Goal: Communication & Community: Answer question/provide support

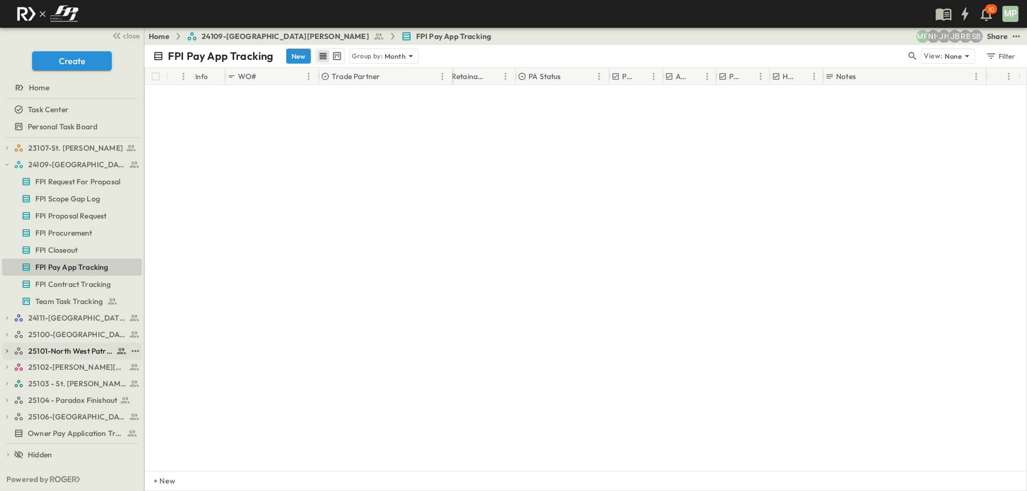
scroll to position [877, 311]
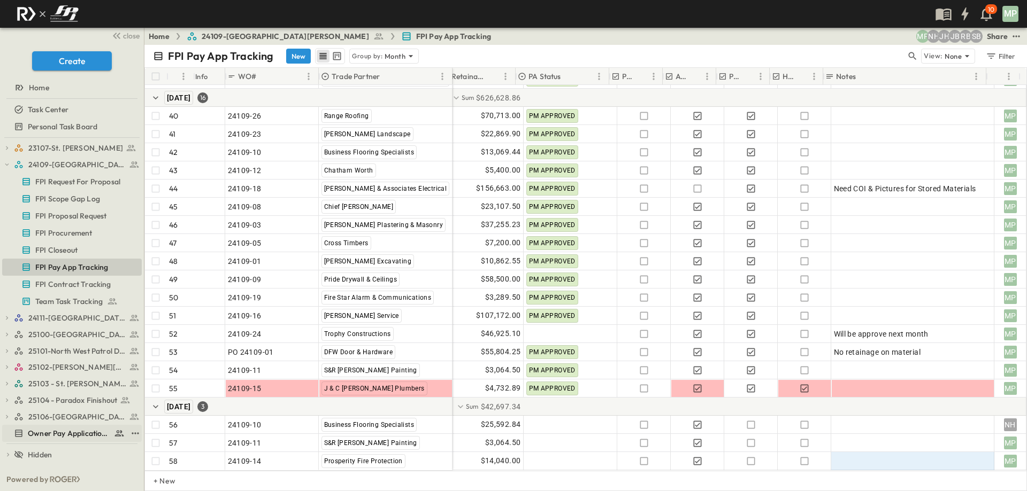
click at [20, 433] on icon at bounding box center [18, 433] width 7 height 7
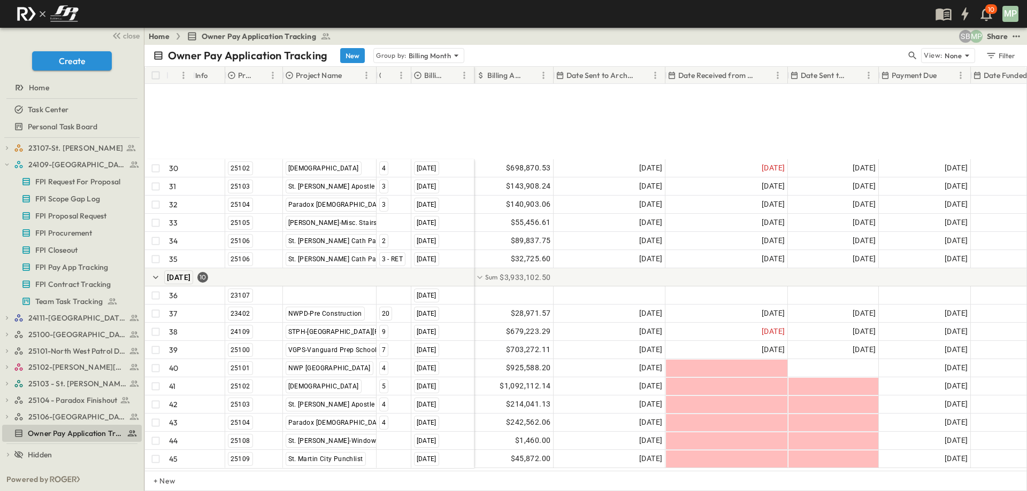
scroll to position [637, 0]
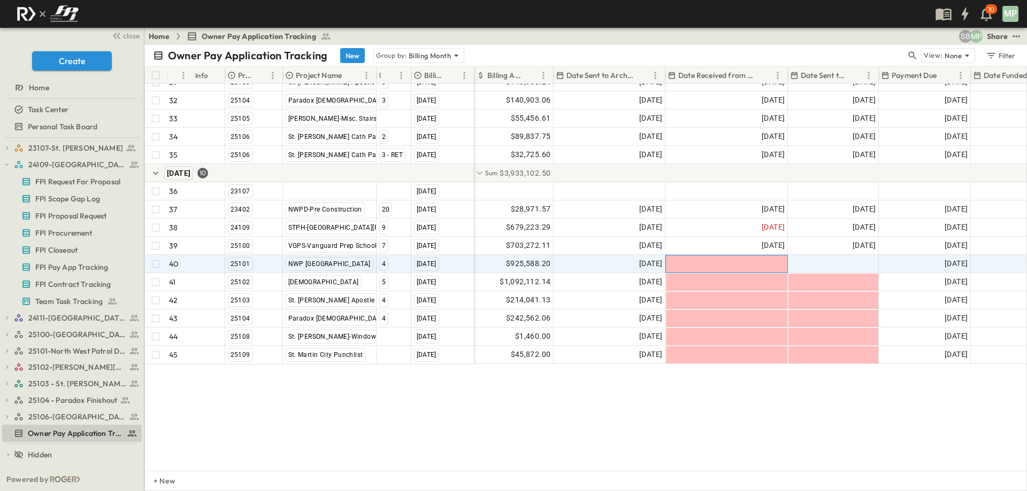
click at [727, 256] on div at bounding box center [726, 264] width 121 height 17
click at [727, 259] on input "text" at bounding box center [703, 264] width 70 height 10
type input "**********"
click at [750, 259] on icon "Tracking Date Menu" at bounding box center [746, 263] width 8 height 9
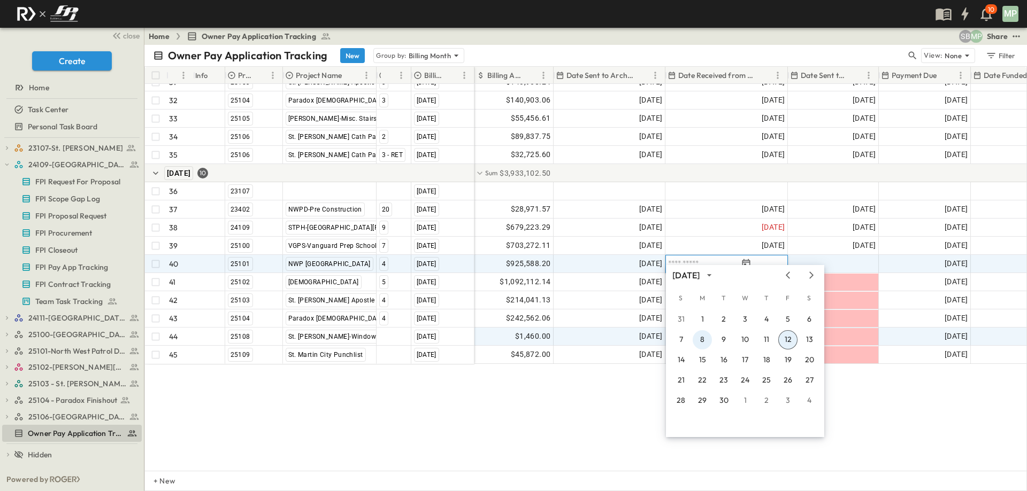
click at [704, 340] on button "8" at bounding box center [701, 339] width 19 height 19
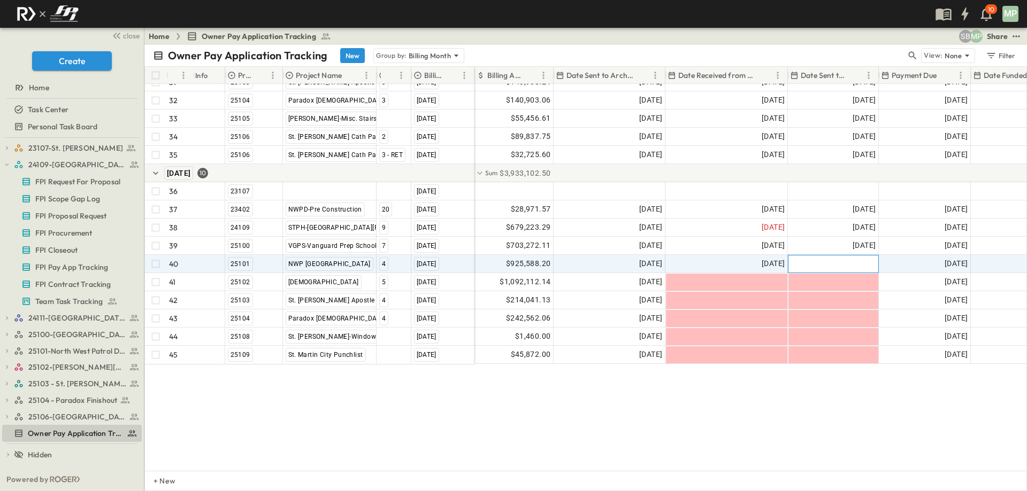
click at [833, 256] on div at bounding box center [833, 264] width 90 height 17
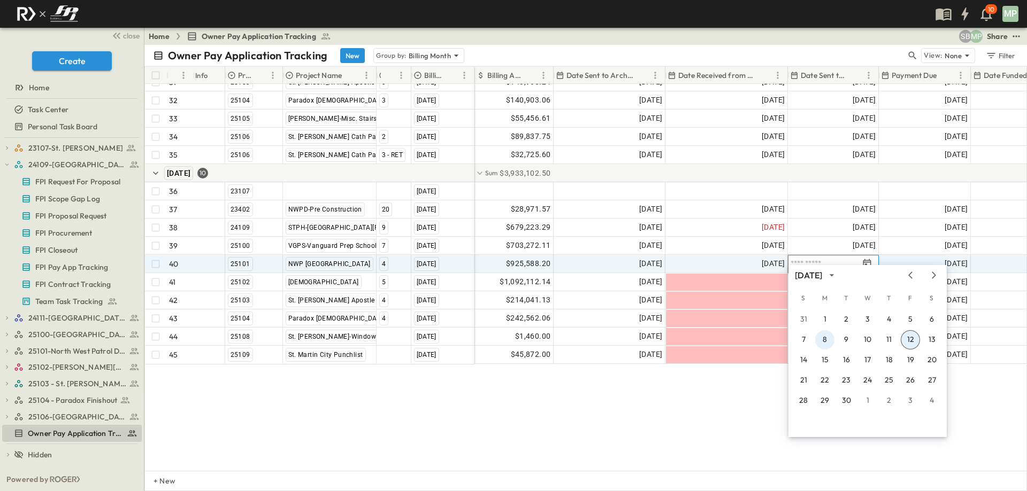
click at [828, 342] on button "8" at bounding box center [824, 339] width 19 height 19
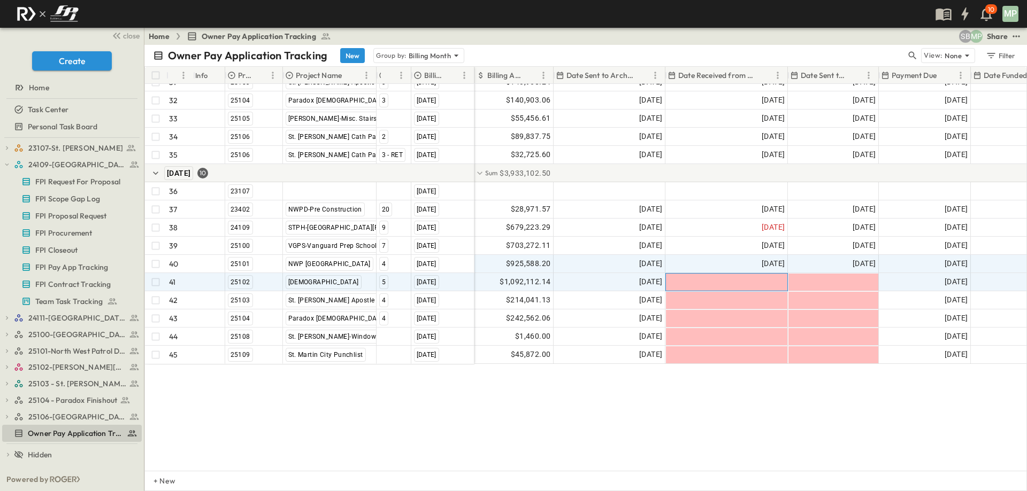
click at [745, 274] on div at bounding box center [726, 282] width 121 height 17
click at [745, 276] on button "Tracking Date Menu" at bounding box center [745, 282] width 13 height 13
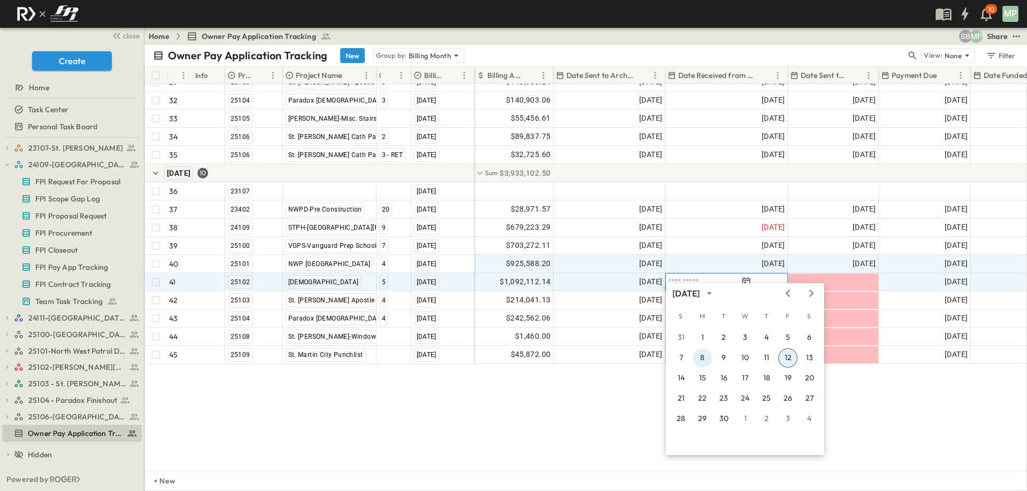
click at [706, 359] on button "8" at bounding box center [701, 358] width 19 height 19
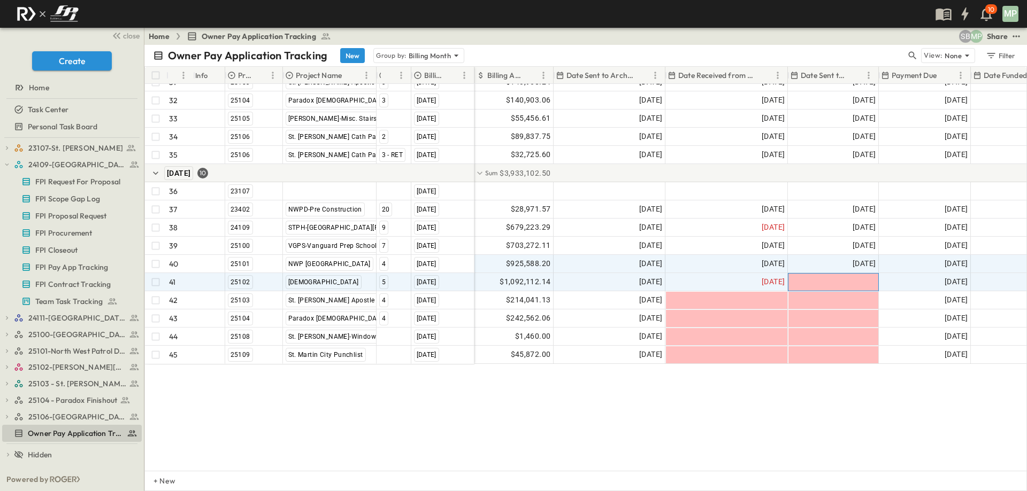
click at [854, 274] on div at bounding box center [833, 282] width 90 height 17
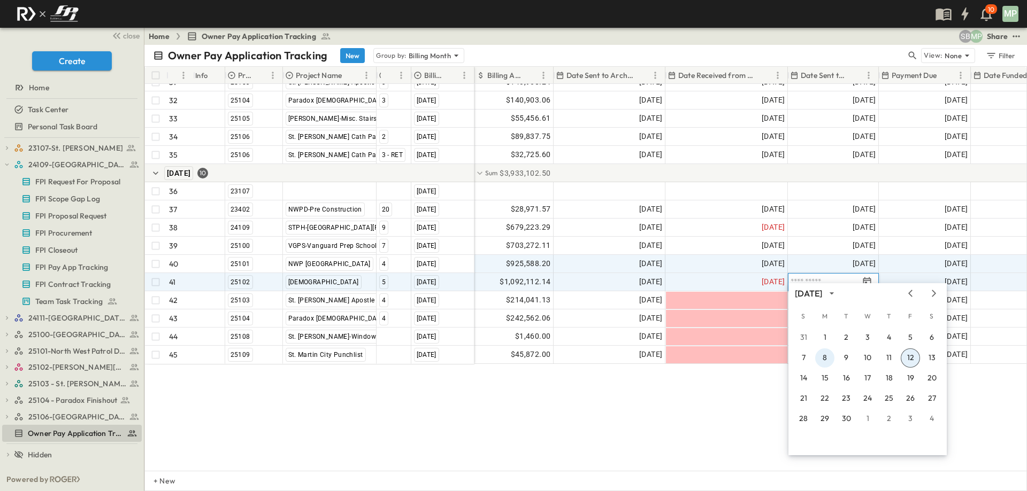
click at [823, 358] on button "8" at bounding box center [824, 358] width 19 height 19
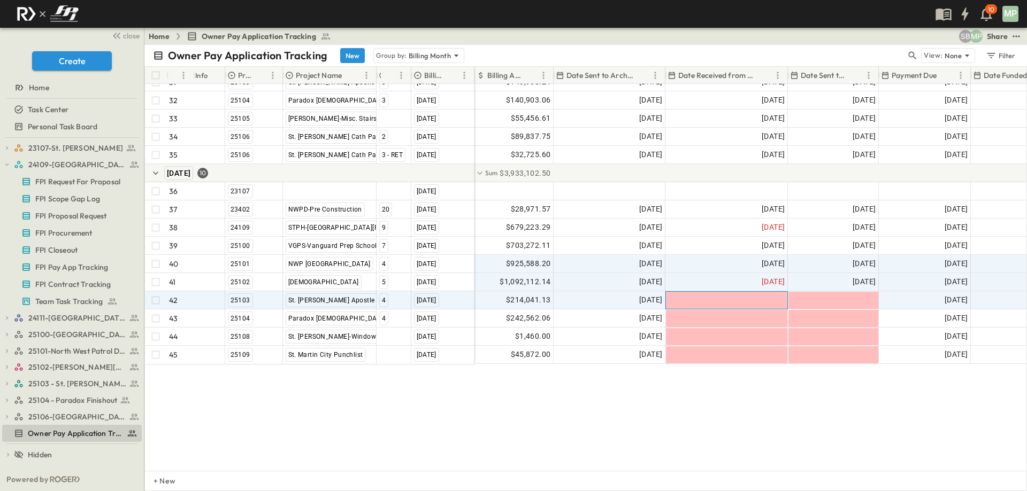
click at [767, 292] on div at bounding box center [726, 300] width 121 height 17
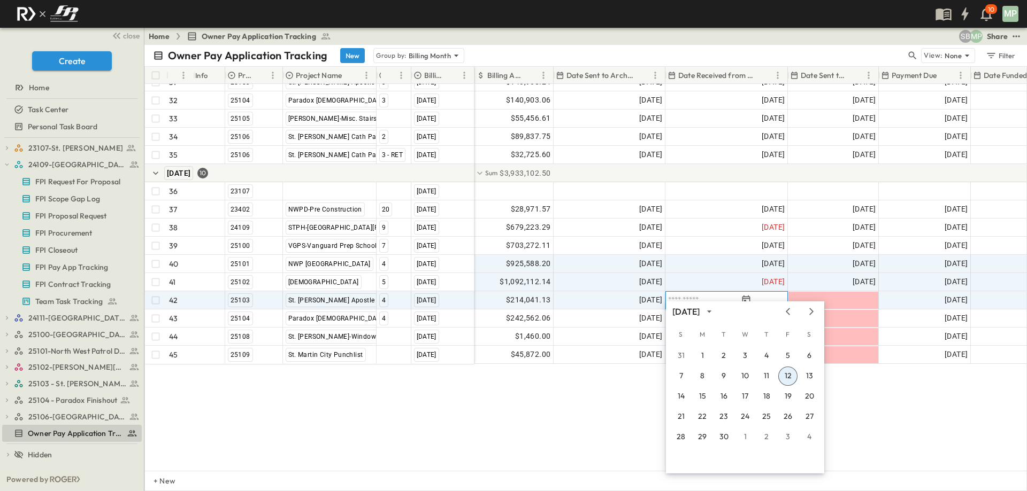
click at [789, 377] on button "12" at bounding box center [787, 376] width 19 height 19
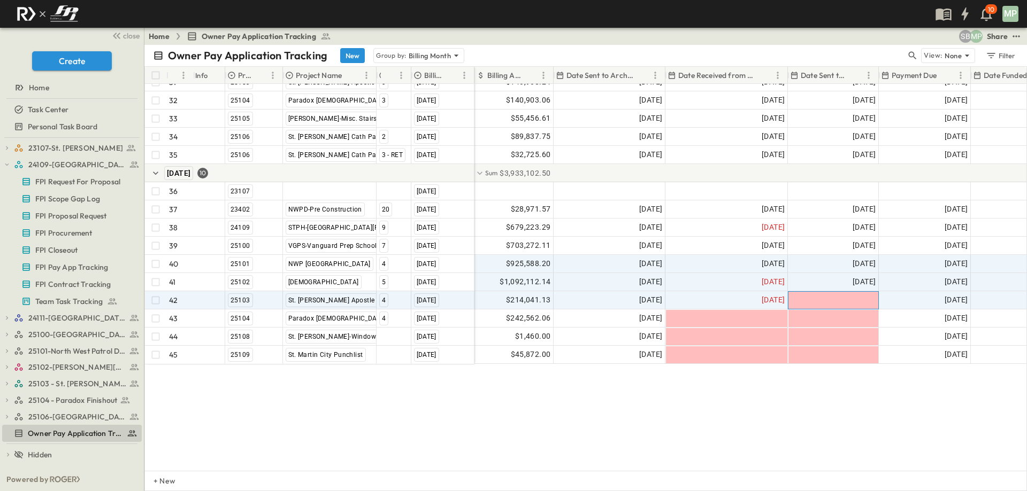
click at [849, 294] on div at bounding box center [833, 300] width 90 height 17
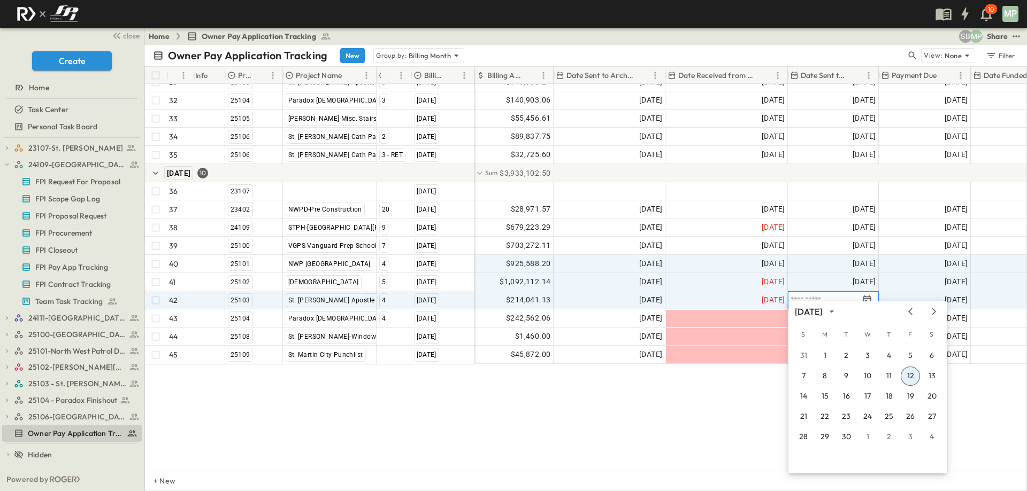
click at [909, 377] on button "12" at bounding box center [909, 376] width 19 height 19
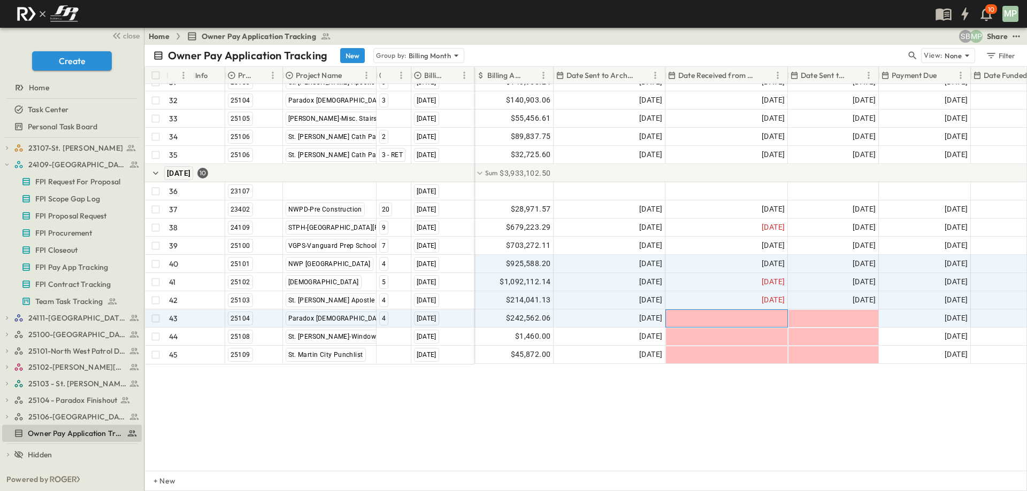
click at [762, 310] on div at bounding box center [726, 318] width 121 height 17
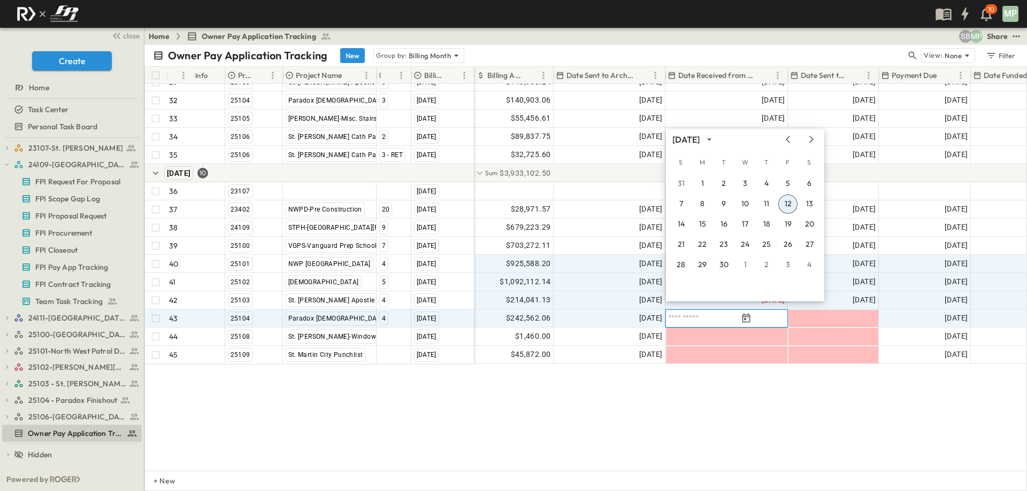
click at [789, 203] on button "12" at bounding box center [787, 204] width 19 height 19
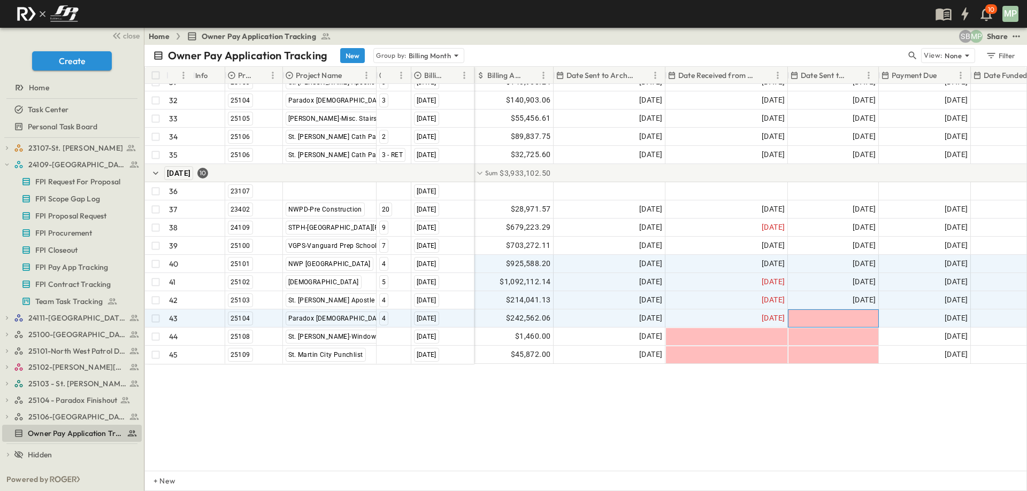
click at [843, 311] on div at bounding box center [833, 318] width 90 height 17
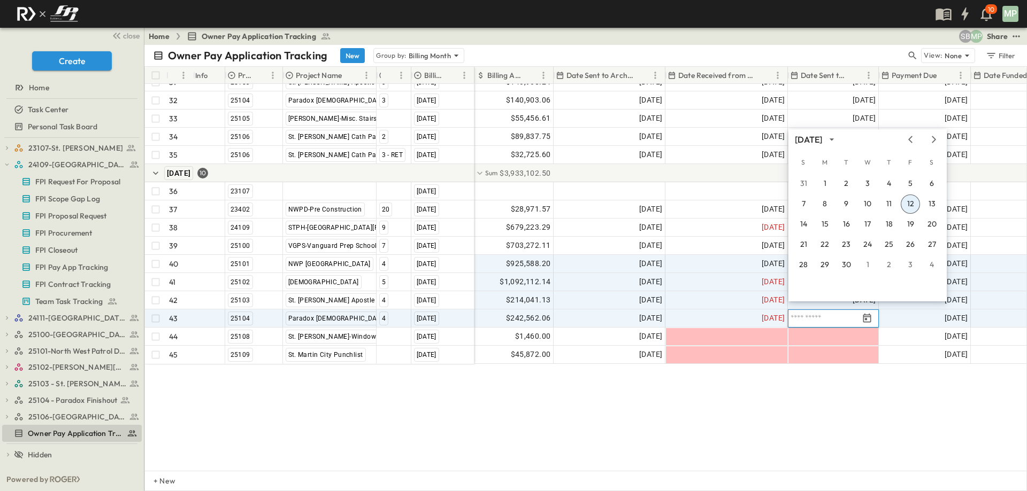
click at [908, 207] on button "12" at bounding box center [909, 204] width 19 height 19
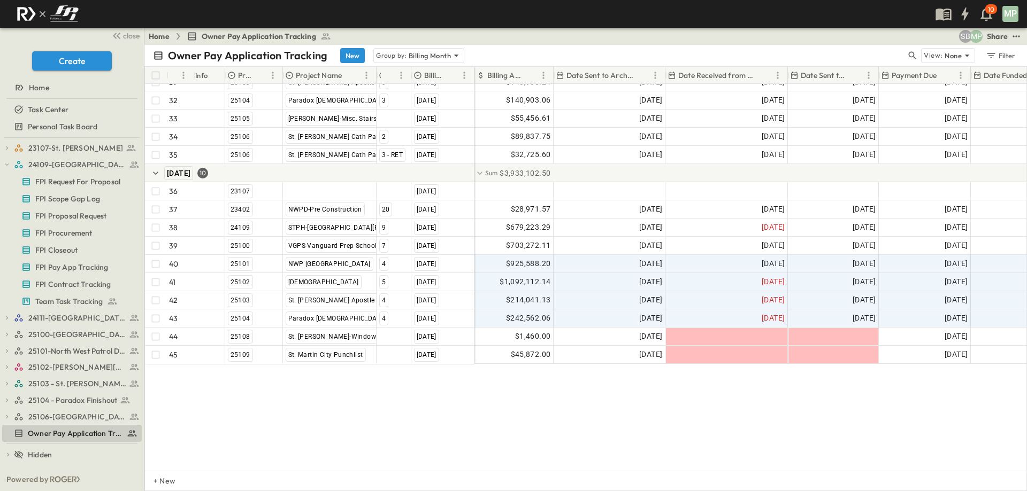
click at [752, 391] on div "30 [GEOGRAPHIC_DATA][DEMOGRAPHIC_DATA] [DATE] 31 25103 [DEMOGRAPHIC_DATA][PERSO…" at bounding box center [585, 277] width 881 height 387
click at [761, 328] on div at bounding box center [726, 336] width 121 height 17
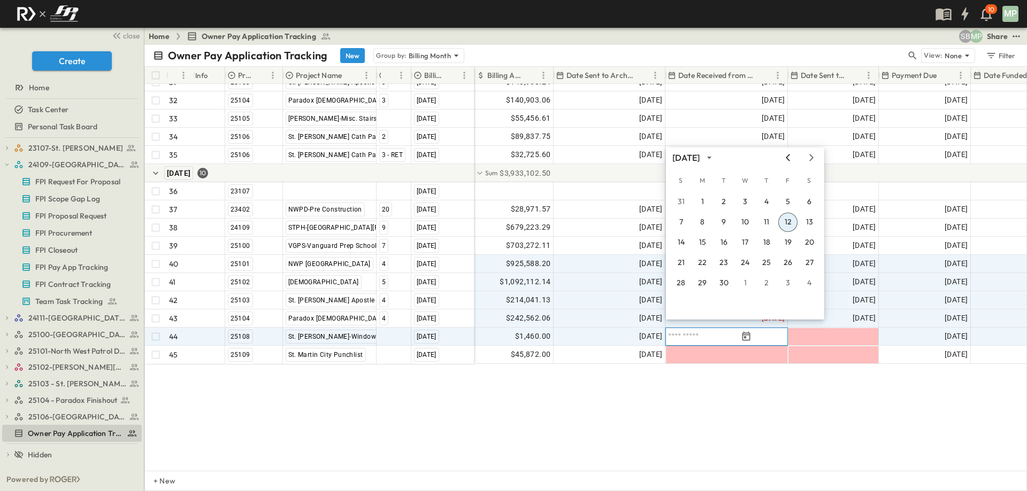
click at [788, 156] on icon "Previous month" at bounding box center [787, 157] width 4 height 7
click at [745, 280] on button "27" at bounding box center [744, 283] width 19 height 19
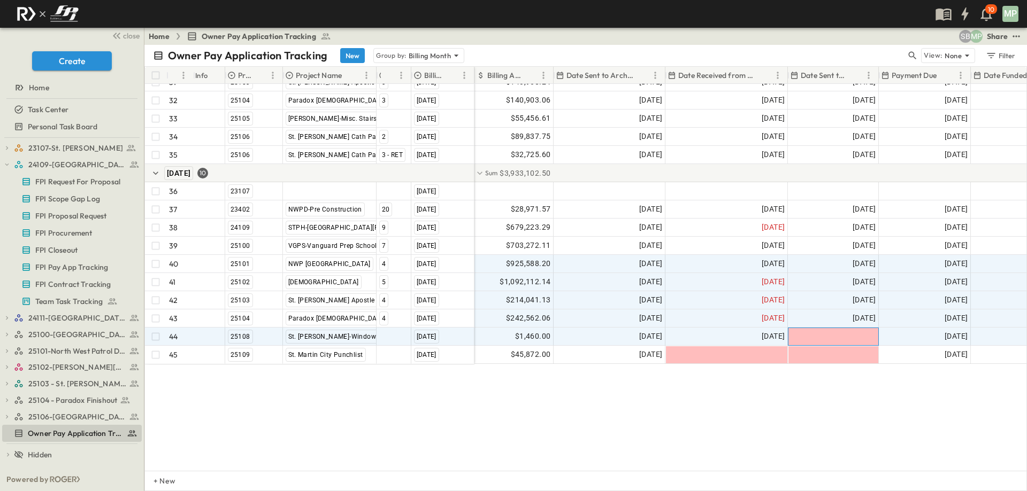
click at [826, 331] on div at bounding box center [833, 336] width 90 height 17
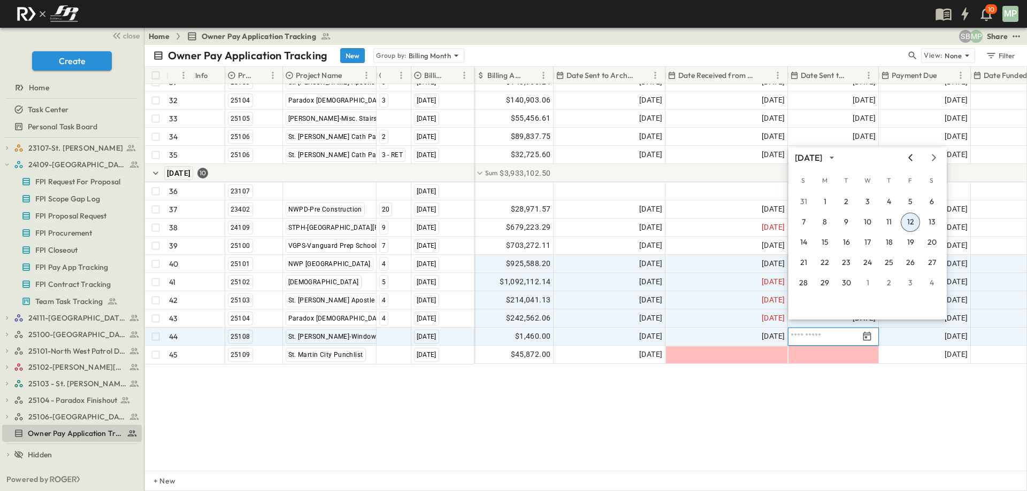
click at [913, 158] on icon "Previous month" at bounding box center [910, 157] width 13 height 9
click at [869, 278] on button "27" at bounding box center [867, 283] width 19 height 19
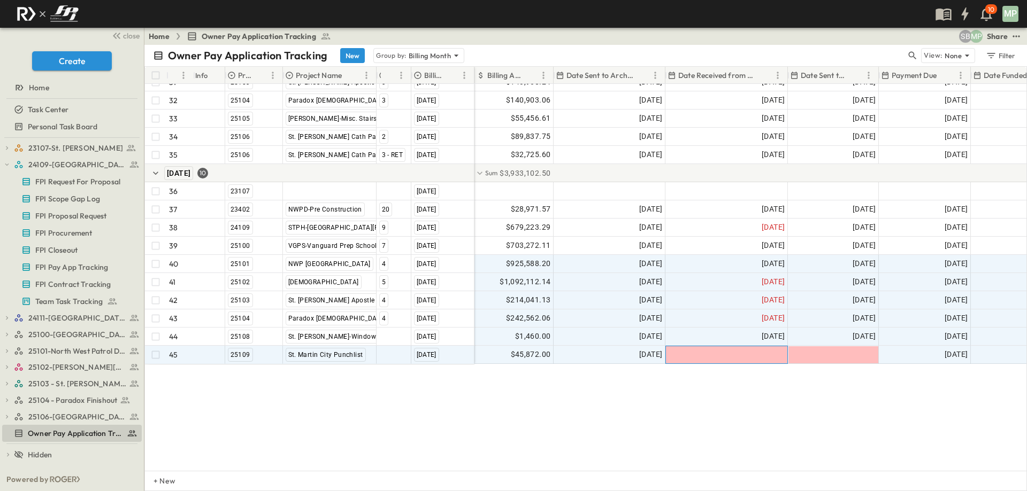
click at [767, 346] on div at bounding box center [726, 354] width 121 height 17
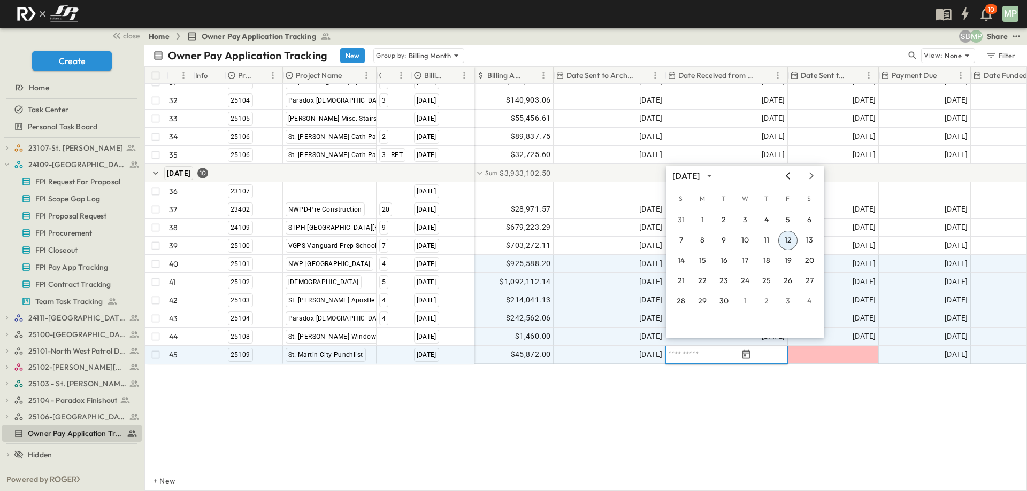
click at [787, 178] on icon "Previous month" at bounding box center [787, 175] width 4 height 7
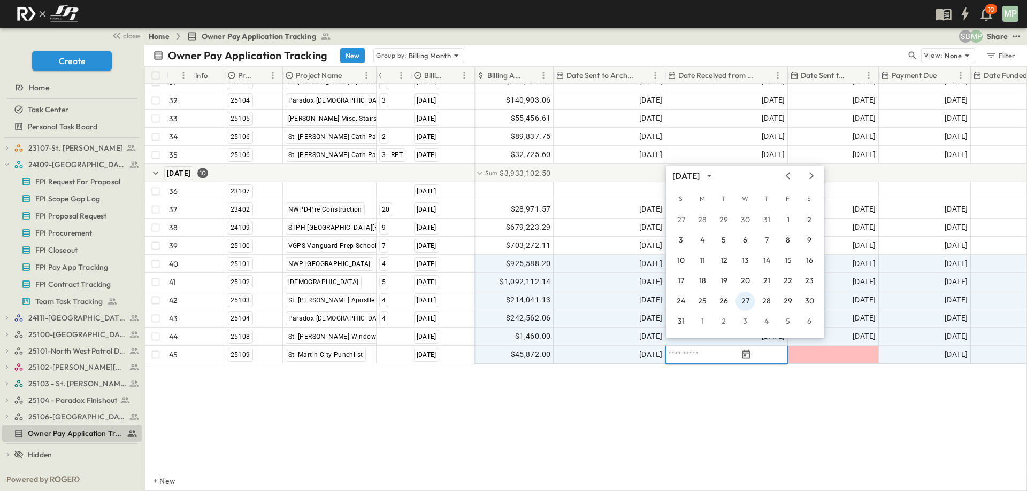
click at [743, 302] on button "27" at bounding box center [744, 301] width 19 height 19
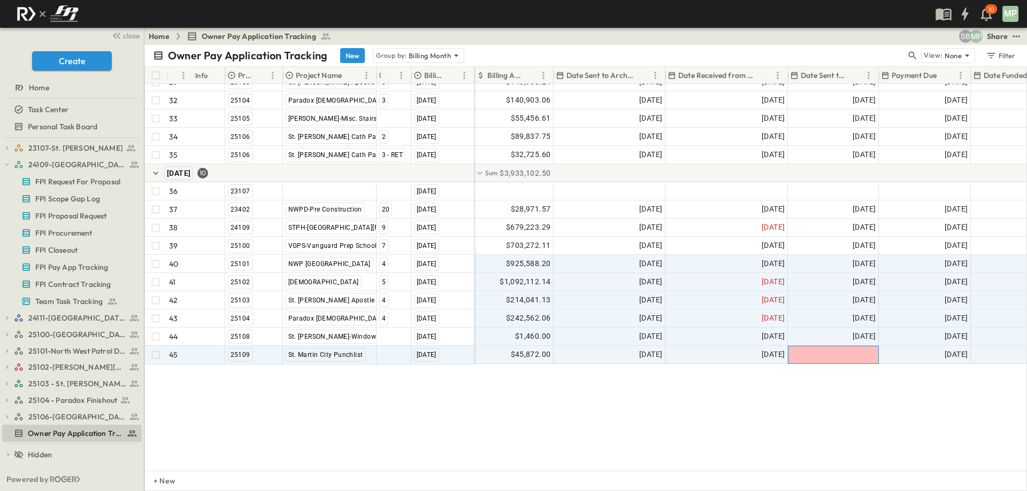
click at [830, 347] on div at bounding box center [833, 354] width 90 height 17
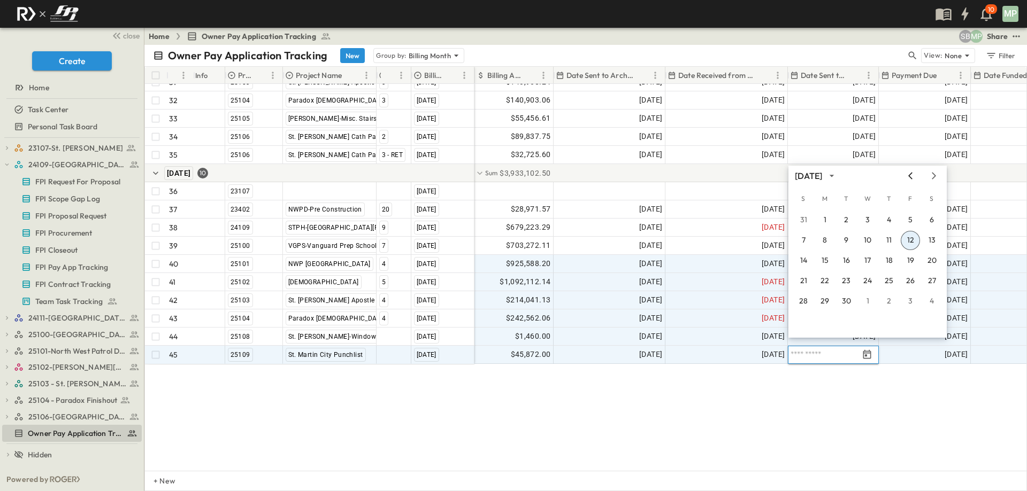
click at [913, 175] on icon "Previous month" at bounding box center [910, 176] width 13 height 9
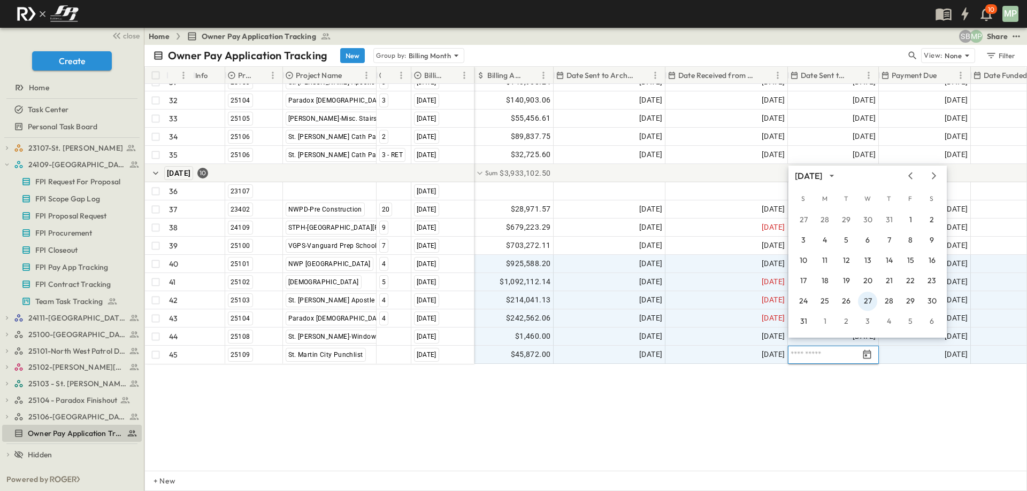
click at [865, 302] on button "27" at bounding box center [867, 301] width 19 height 19
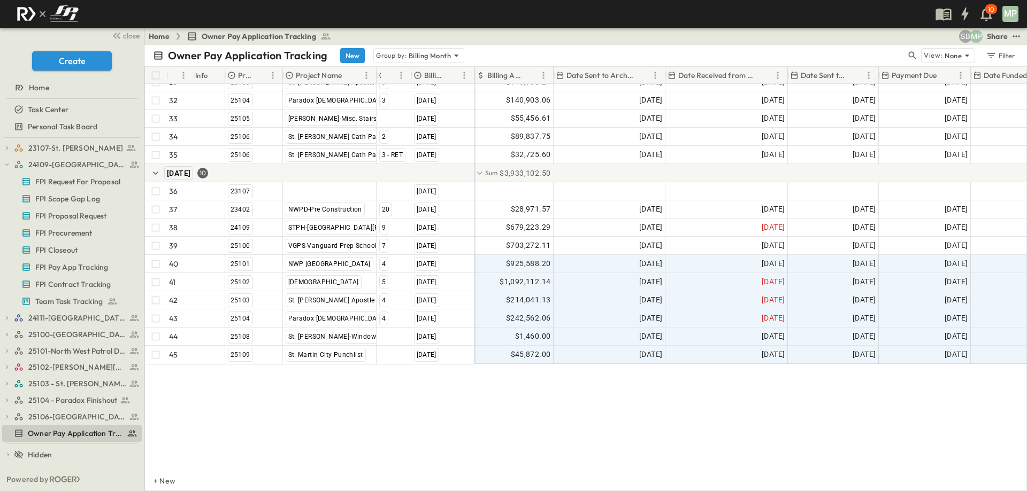
click at [822, 406] on div "30 [GEOGRAPHIC_DATA][DEMOGRAPHIC_DATA] [DATE] 31 25103 [DEMOGRAPHIC_DATA][PERSO…" at bounding box center [585, 277] width 881 height 387
